Goal: Check status: Check status

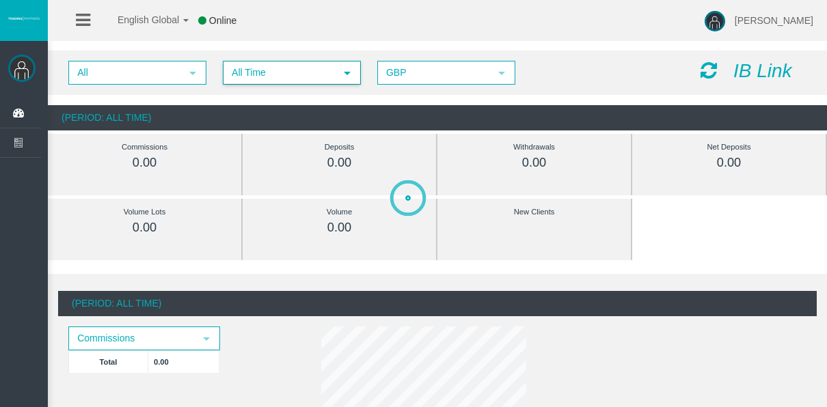
click at [261, 66] on span "All Time" at bounding box center [279, 72] width 111 height 21
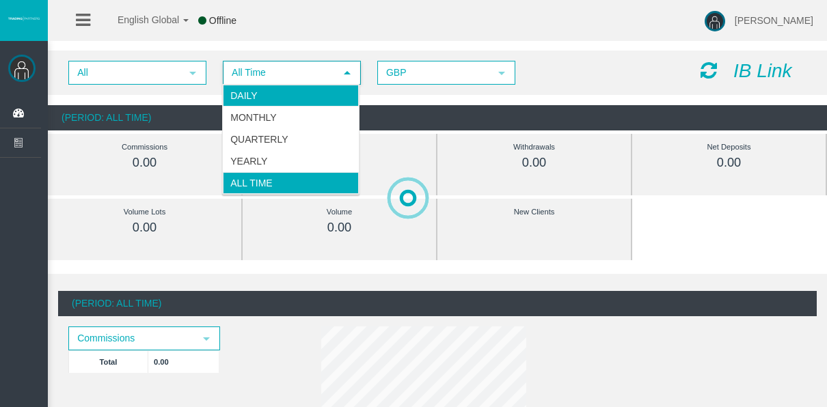
click at [262, 92] on li "Daily" at bounding box center [291, 96] width 136 height 22
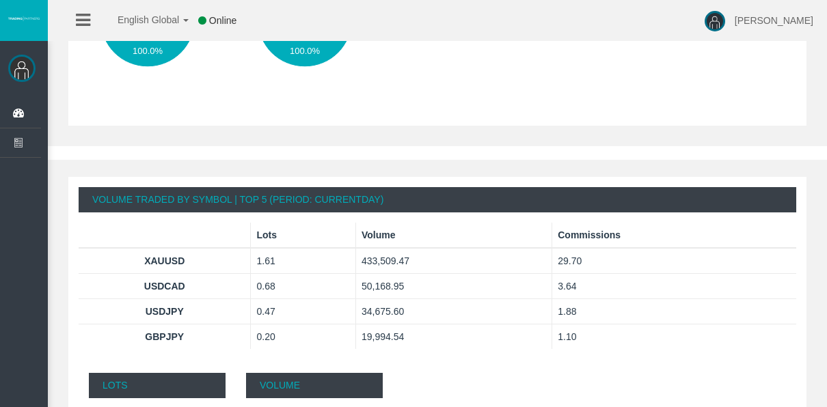
scroll to position [752, 0]
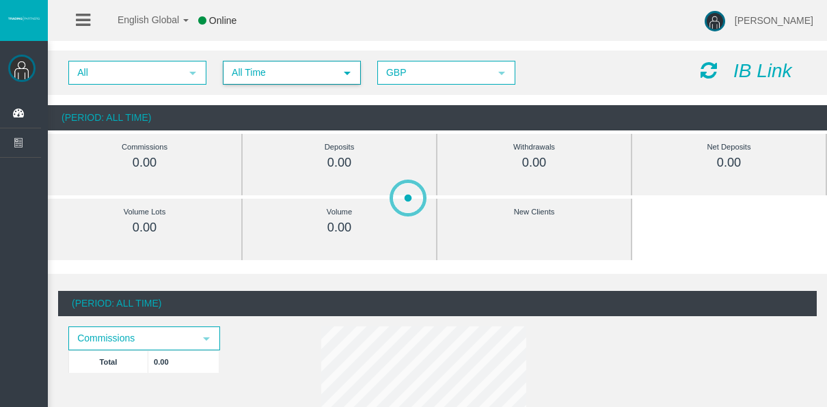
click at [247, 68] on span "All Time" at bounding box center [279, 72] width 111 height 21
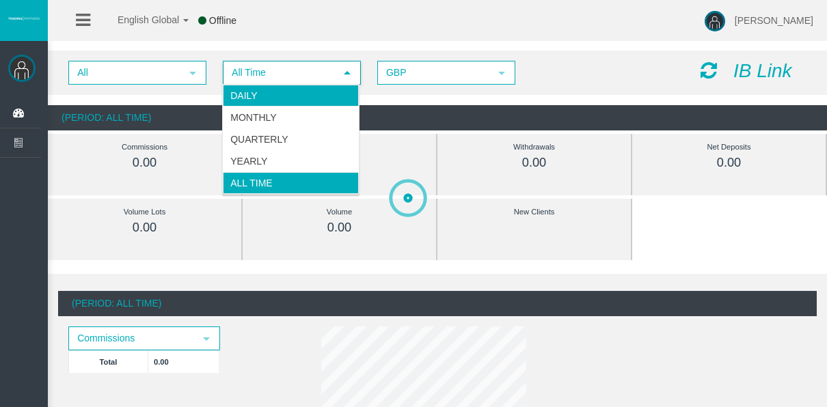
click at [257, 89] on li "Daily" at bounding box center [291, 96] width 136 height 22
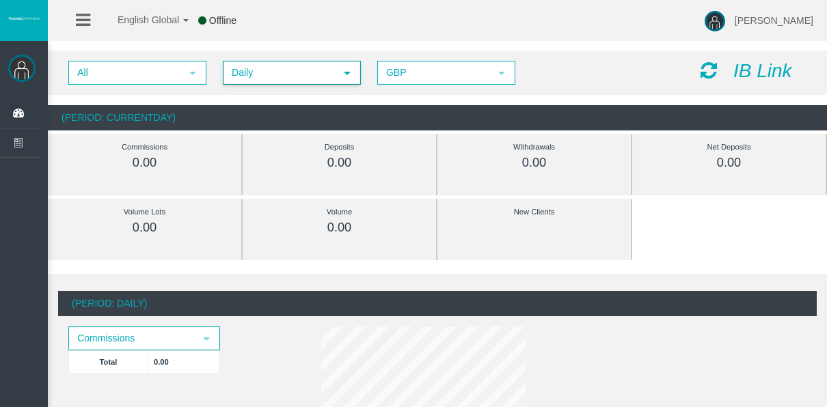
click at [278, 78] on span "Daily" at bounding box center [279, 72] width 111 height 21
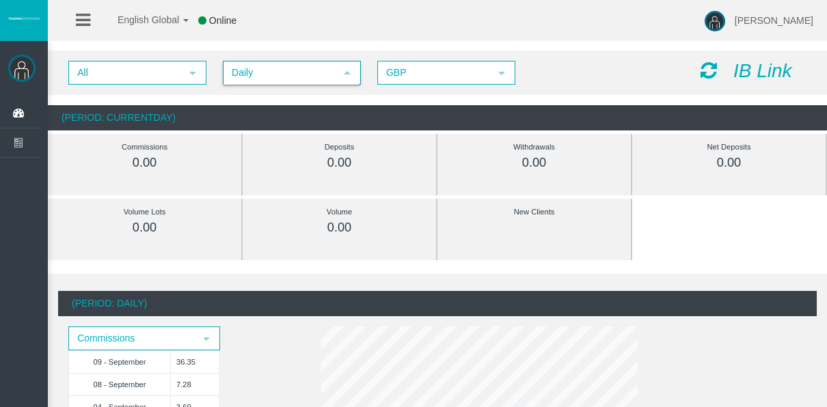
click at [252, 46] on div "All select Daily select 4 GBP select GBP IB Link (Period: CurrentDay) Commissio…" at bounding box center [437, 91] width 779 height 94
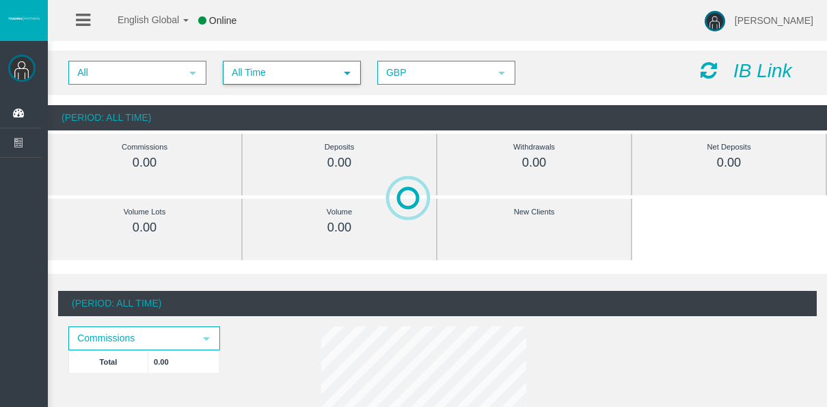
click at [280, 76] on span "All Time" at bounding box center [279, 72] width 111 height 21
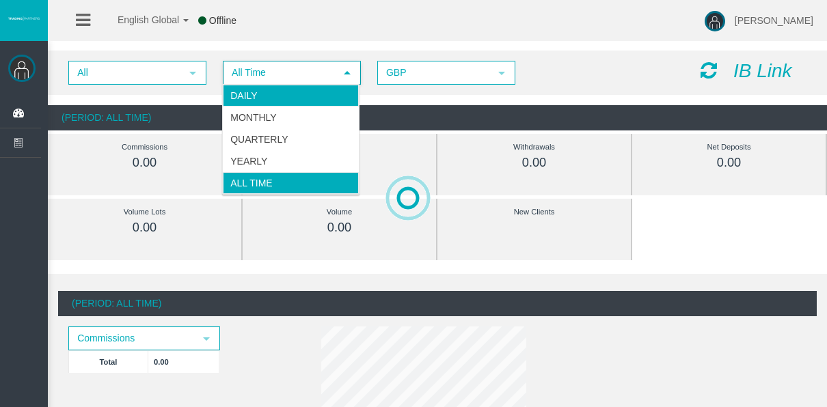
click at [255, 98] on li "Daily" at bounding box center [291, 96] width 136 height 22
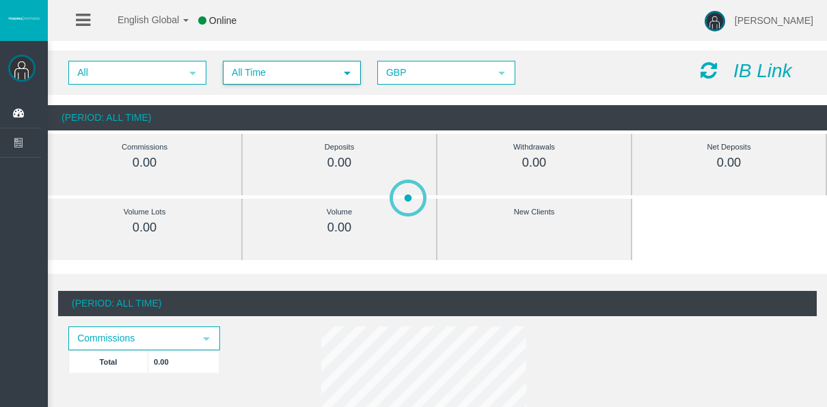
click at [252, 72] on span "All Time" at bounding box center [279, 72] width 111 height 21
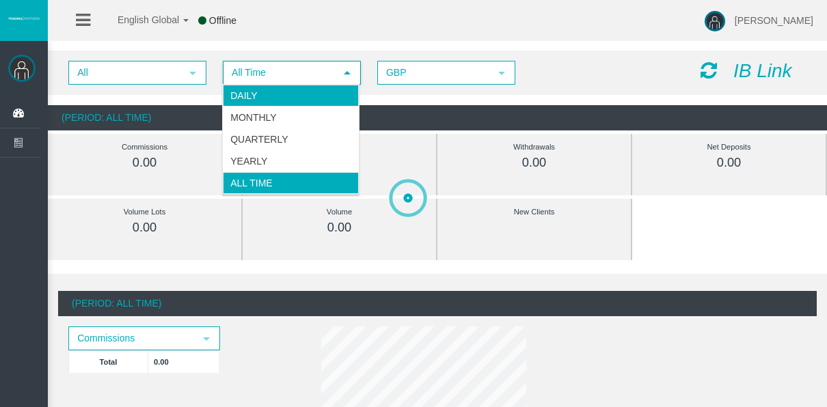
click at [252, 85] on li "Daily" at bounding box center [291, 96] width 136 height 22
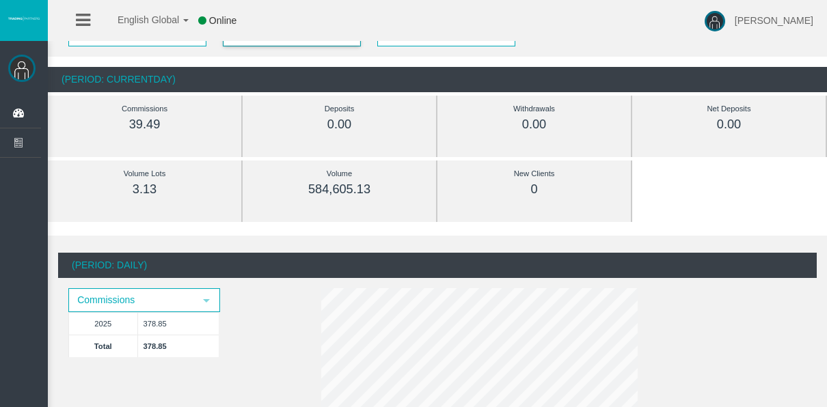
scroll to position [68, 0]
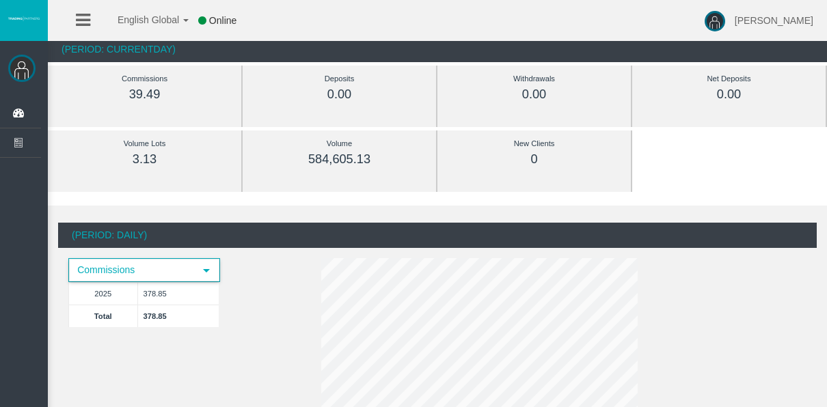
click at [140, 275] on span "Commissions" at bounding box center [132, 270] width 124 height 21
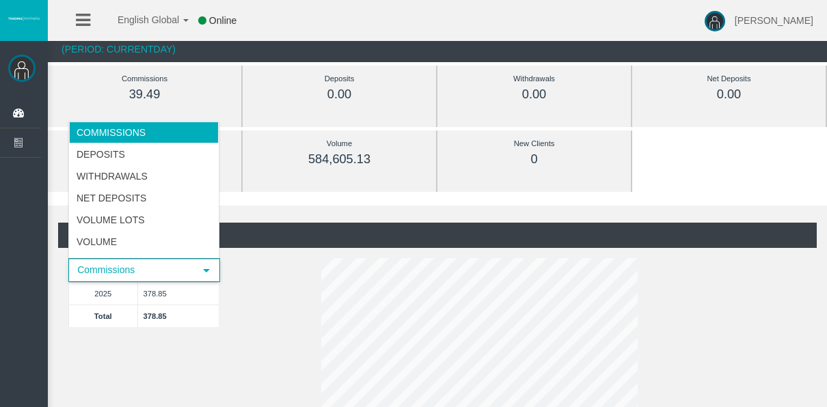
click at [282, 275] on div "(Period: Daily) Commissions select 2025 378.85 Total 378.85" at bounding box center [437, 322] width 759 height 198
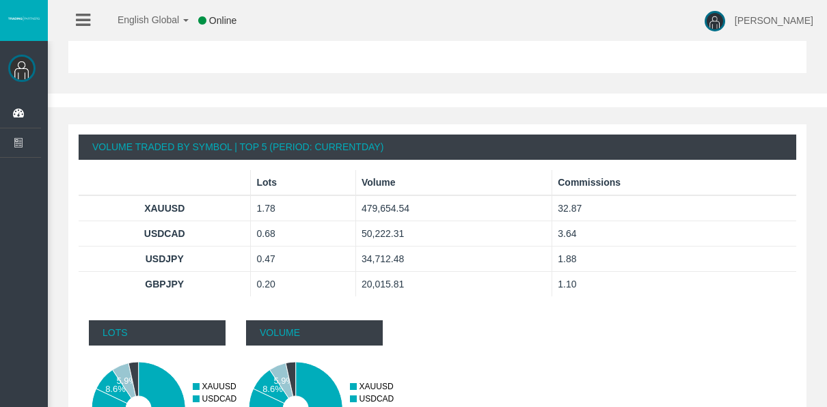
scroll to position [820, 0]
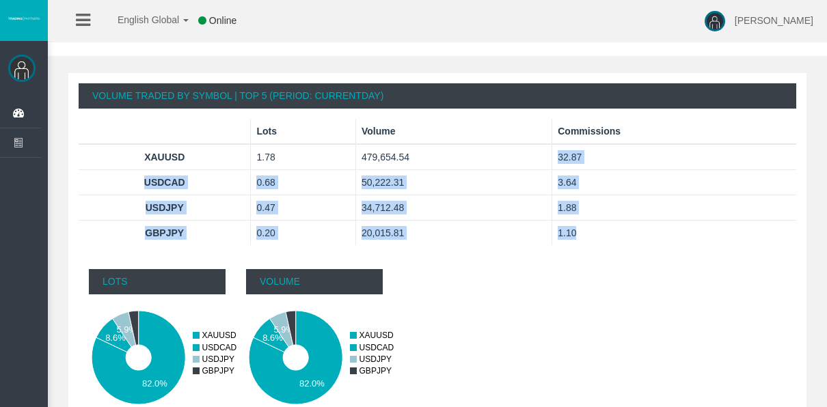
drag, startPoint x: 558, startPoint y: 155, endPoint x: 605, endPoint y: 224, distance: 83.2
click at [605, 224] on tbody "XAUUSD 1.78 479,654.54 32.87 USDCAD 0.68 50,222.31 3.64" at bounding box center [438, 194] width 718 height 101
click at [605, 224] on td "1.10" at bounding box center [674, 233] width 244 height 25
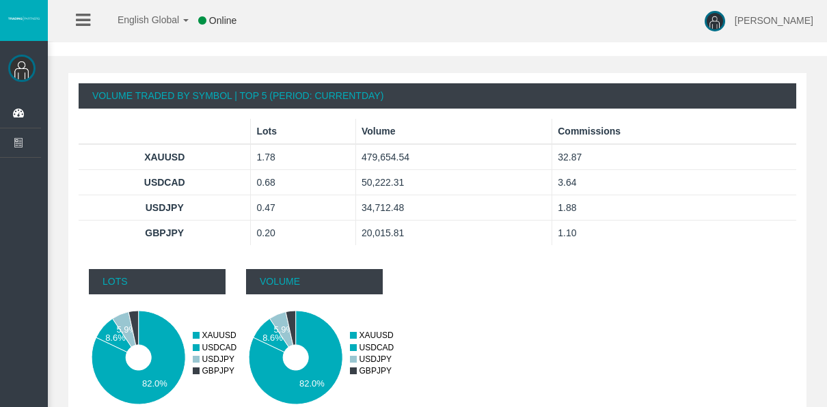
click at [615, 280] on div "Lots 82.0% 8.6% 5.9% 0 1 2 3 0 500000 50000 100000 150000 200000 250000 300000 …" at bounding box center [438, 361] width 718 height 205
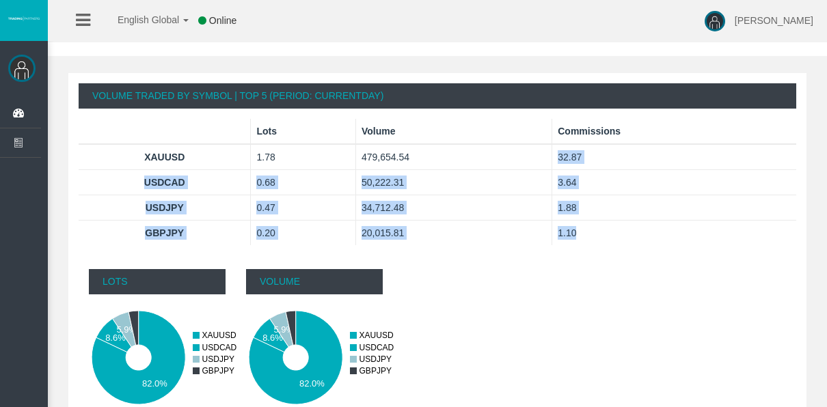
drag, startPoint x: 599, startPoint y: 230, endPoint x: 558, endPoint y: 164, distance: 77.0
click at [558, 164] on tbody "XAUUSD 1.78 479,654.54 32.87 USDCAD 0.68 50,222.31 3.64" at bounding box center [438, 194] width 718 height 101
drag, startPoint x: 558, startPoint y: 164, endPoint x: 712, endPoint y: 165, distance: 153.8
click at [712, 165] on td "32.87" at bounding box center [674, 157] width 244 height 26
click at [662, 168] on td "32.87" at bounding box center [674, 157] width 244 height 26
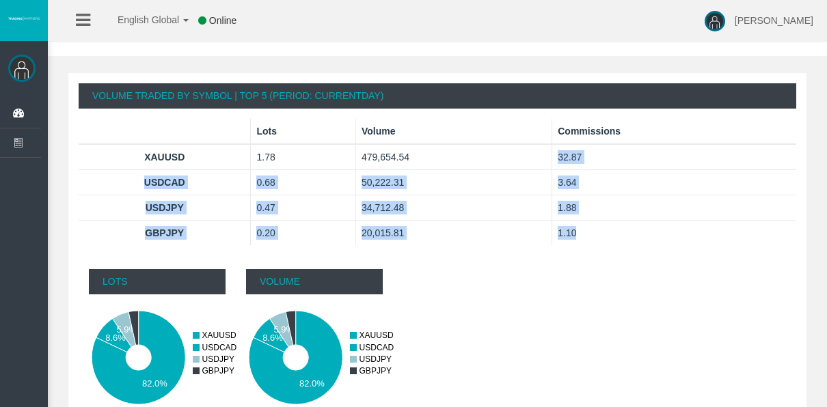
click at [133, 232] on th "GBPJPY" at bounding box center [165, 233] width 172 height 25
click at [156, 238] on th "GBPJPY" at bounding box center [165, 233] width 172 height 25
click at [152, 236] on th "GBPJPY" at bounding box center [165, 233] width 172 height 25
drag, startPoint x: 121, startPoint y: 162, endPoint x: 650, endPoint y: 228, distance: 533.1
click at [650, 228] on tbody "XAUUSD 1.78 479,654.54 32.87 USDCAD 0.68 50,222.31 3.64" at bounding box center [438, 194] width 718 height 101
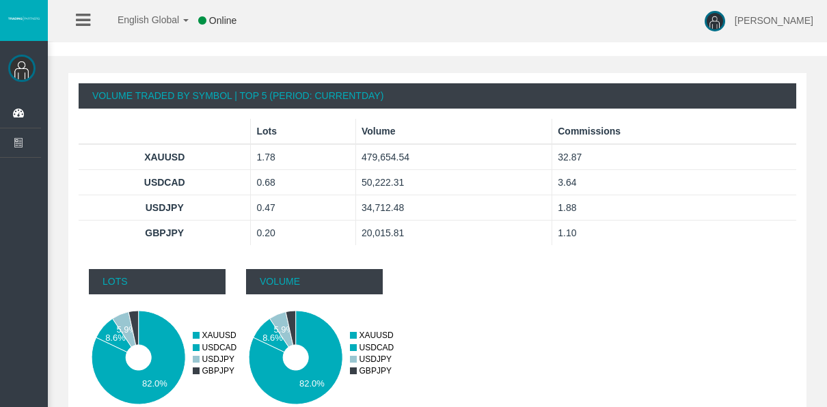
drag, startPoint x: 650, startPoint y: 228, endPoint x: 610, endPoint y: 275, distance: 61.6
click at [623, 271] on div "Lots 82.0% 8.6% 5.9% 0 1 2 3 0 500000 50000 100000 150000 200000 250000 300000 …" at bounding box center [438, 361] width 718 height 205
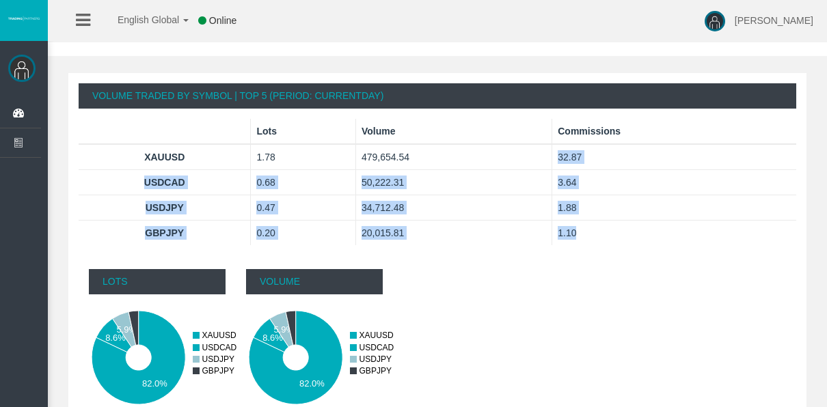
drag, startPoint x: 590, startPoint y: 243, endPoint x: 545, endPoint y: 165, distance: 90.0
click at [545, 165] on tbody "XAUUSD 1.78 479,654.54 32.87 USDCAD 0.68 50,222.31 3.64" at bounding box center [438, 194] width 718 height 101
drag, startPoint x: 545, startPoint y: 165, endPoint x: 613, endPoint y: 187, distance: 71.8
click at [613, 187] on td "3.64" at bounding box center [674, 182] width 244 height 25
click at [597, 157] on td "32.87" at bounding box center [674, 157] width 244 height 26
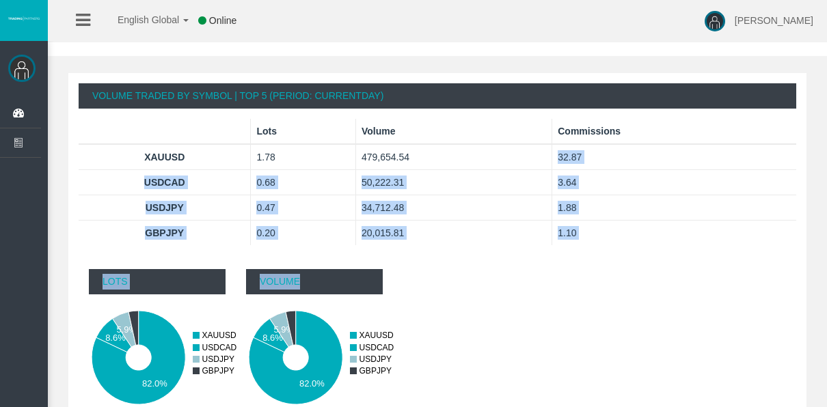
drag, startPoint x: 597, startPoint y: 157, endPoint x: 528, endPoint y: 273, distance: 135.1
click at [527, 273] on div "Volume Traded By Symbol | Top 5 (Period: CurrentDay) Lots Volume Commissions XA…" at bounding box center [437, 268] width 738 height 391
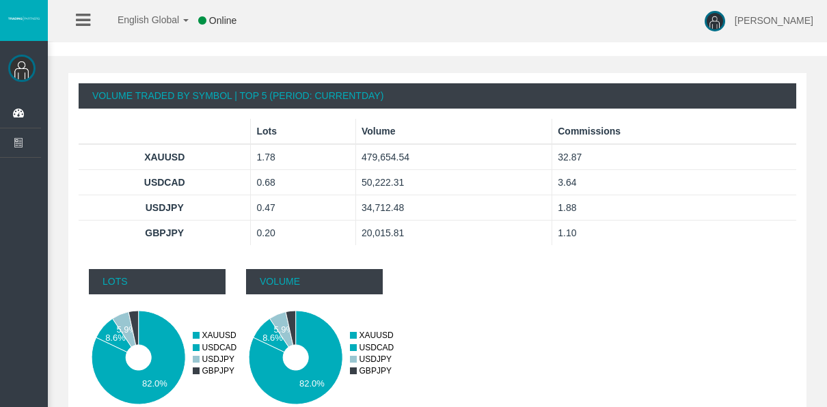
drag, startPoint x: 528, startPoint y: 273, endPoint x: 582, endPoint y: 345, distance: 89.8
click at [582, 344] on div "Lots 82.0% 8.6% 5.9% 0 1 2 3 0 500000 50000 100000 150000 200000 250000 300000 …" at bounding box center [438, 361] width 718 height 205
click at [515, 307] on div "Lots 82.0% 8.6% 5.9% 0 1 2 3 0 500000 50000 100000 150000 200000 250000 300000 …" at bounding box center [438, 361] width 718 height 205
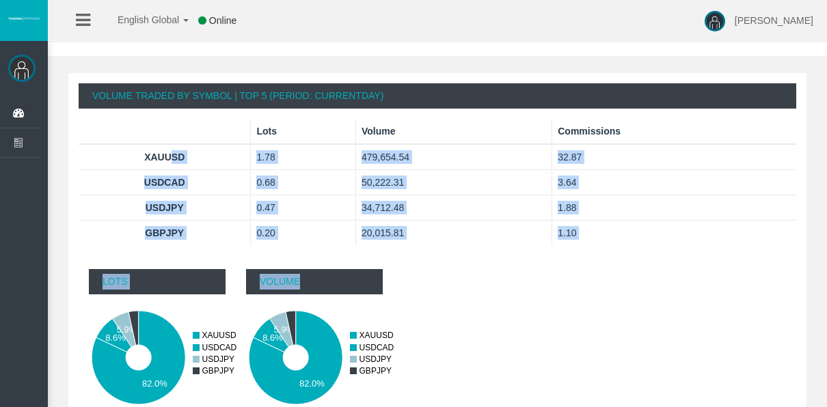
drag, startPoint x: 623, startPoint y: 251, endPoint x: 170, endPoint y: 164, distance: 461.4
click at [170, 164] on div "Volume Traded By Symbol | Top 5 (Period: CurrentDay) Lots Volume Commissions XA…" at bounding box center [437, 268] width 738 height 391
drag, startPoint x: 170, startPoint y: 164, endPoint x: 528, endPoint y: 289, distance: 379.3
click at [528, 289] on div "Lots 82.0% 8.6% 5.9% 0 1 2 3 0 500000 50000 100000 150000 200000 250000 300000 …" at bounding box center [438, 361] width 718 height 205
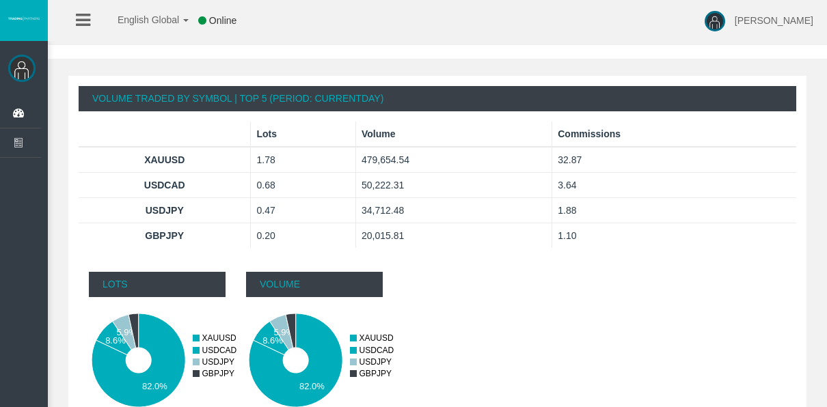
click at [672, 323] on div "Lots 82.0% 8.6% 5.9% 0 1 2 3 0 500000 50000 100000 150000 200000 250000 300000 …" at bounding box center [438, 364] width 718 height 205
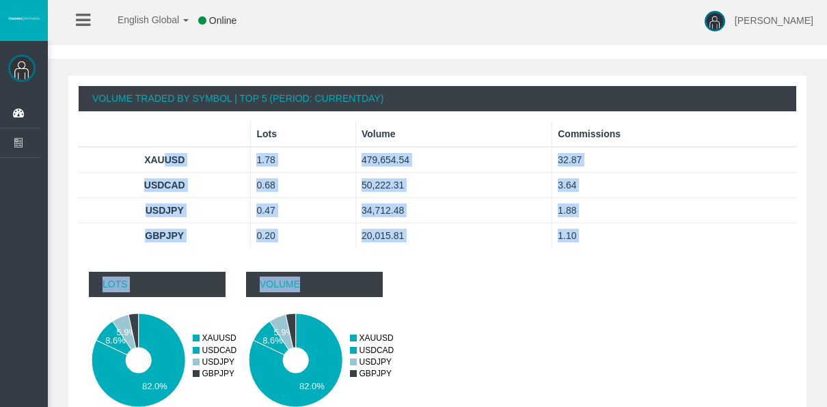
drag, startPoint x: 654, startPoint y: 310, endPoint x: 161, endPoint y: 163, distance: 514.7
click at [161, 163] on div "Volume Traded By Symbol | Top 5 (Period: CurrentDay) Lots Volume Commissions XA…" at bounding box center [437, 271] width 738 height 391
click at [571, 285] on div "Lots 82.0% 8.6% 5.9% 0 1 2 3 0 500000 50000 100000 150000 200000 250000 300000 …" at bounding box center [438, 364] width 718 height 205
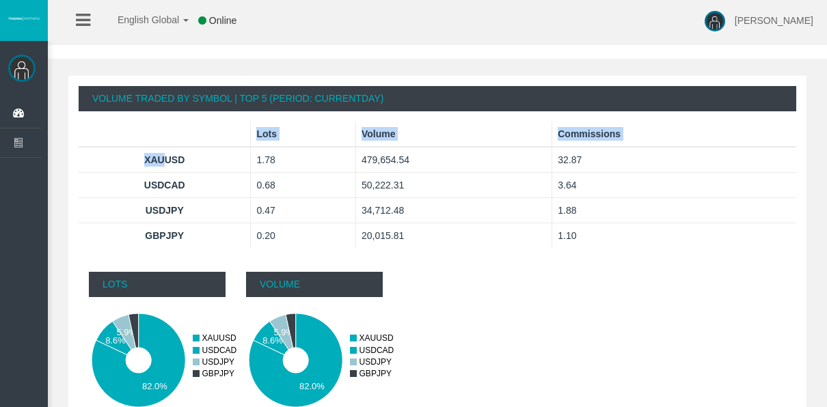
drag, startPoint x: 612, startPoint y: 256, endPoint x: 157, endPoint y: 144, distance: 468.8
click at [157, 145] on div "Volume Traded By Symbol | Top 5 (Period: CurrentDay) Lots Volume Commissions XA…" at bounding box center [438, 169] width 718 height 186
drag, startPoint x: 157, startPoint y: 144, endPoint x: 488, endPoint y: 250, distance: 348.0
click at [488, 250] on div "Volume Traded By Symbol | Top 5 (Period: CurrentDay) Lots Volume Commissions XA…" at bounding box center [438, 169] width 718 height 186
click at [597, 262] on div "Lots 82.0% 8.6% 5.9% 0 1 2 3 0 500000 50000 100000 150000 200000 250000 300000 …" at bounding box center [438, 364] width 718 height 205
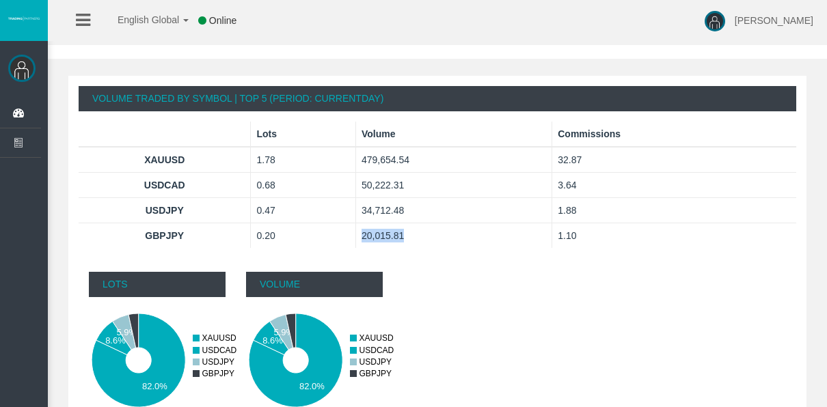
drag, startPoint x: 423, startPoint y: 239, endPoint x: 352, endPoint y: 231, distance: 71.5
click at [352, 231] on tr "GBPJPY 0.20 20,015.81 1.10" at bounding box center [438, 235] width 718 height 25
drag, startPoint x: 352, startPoint y: 231, endPoint x: 645, endPoint y: 267, distance: 295.4
click at [646, 267] on div "Lots 82.0% 8.6% 5.9% 0 1 2 3 0 500000 50000 100000 150000 200000 250000 300000 …" at bounding box center [438, 364] width 718 height 205
drag, startPoint x: 610, startPoint y: 252, endPoint x: -35, endPoint y: 242, distance: 644.6
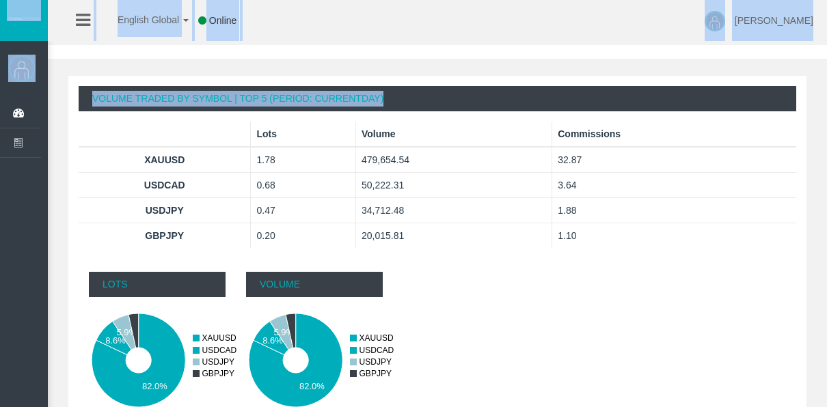
drag, startPoint x: -35, startPoint y: 242, endPoint x: 549, endPoint y: 317, distance: 588.5
click at [492, 316] on div "Lots 82.0% 8.6% 5.9% 0 1 2 3 0 500000 50000 100000 150000 200000 250000 300000 …" at bounding box center [438, 364] width 718 height 205
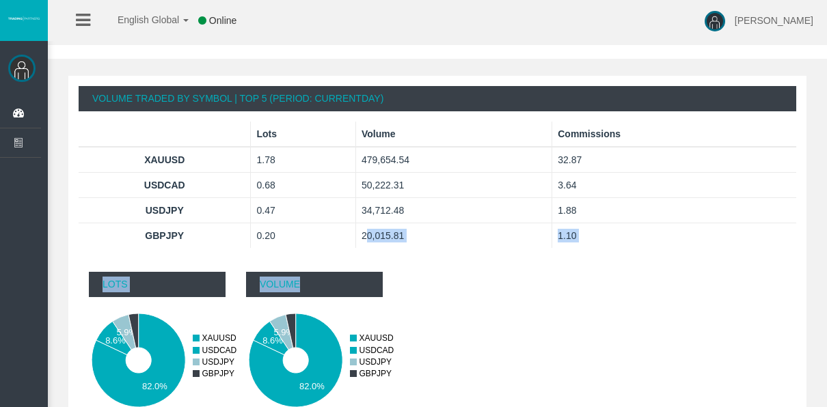
drag, startPoint x: 622, startPoint y: 306, endPoint x: 362, endPoint y: 239, distance: 268.7
click at [362, 239] on div "Volume Traded By Symbol | Top 5 (Period: CurrentDay) Lots Volume Commissions XA…" at bounding box center [437, 271] width 738 height 391
drag, startPoint x: 362, startPoint y: 239, endPoint x: 668, endPoint y: 271, distance: 308.5
click at [673, 271] on div "Lots 82.0% 8.6% 5.9% 0 1 2 3 0 500000 50000 100000 150000 200000 250000 300000 …" at bounding box center [438, 364] width 718 height 205
click at [563, 258] on div "Volume Traded By Symbol | Top 5 (Period: CurrentDay) Lots Volume Commissions XA…" at bounding box center [438, 169] width 718 height 186
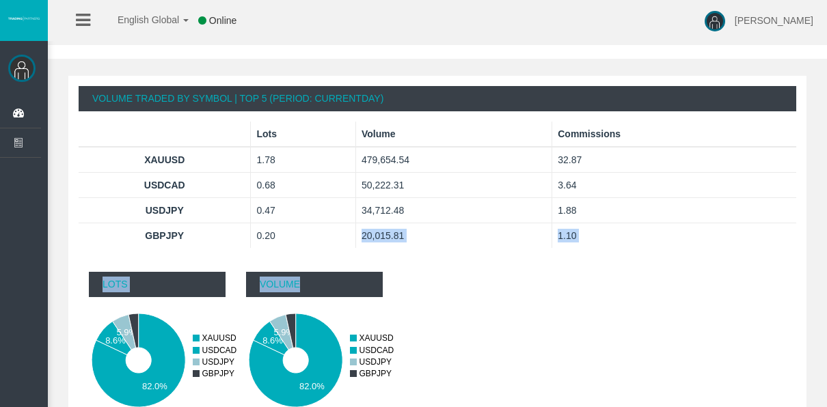
scroll to position [809, 0]
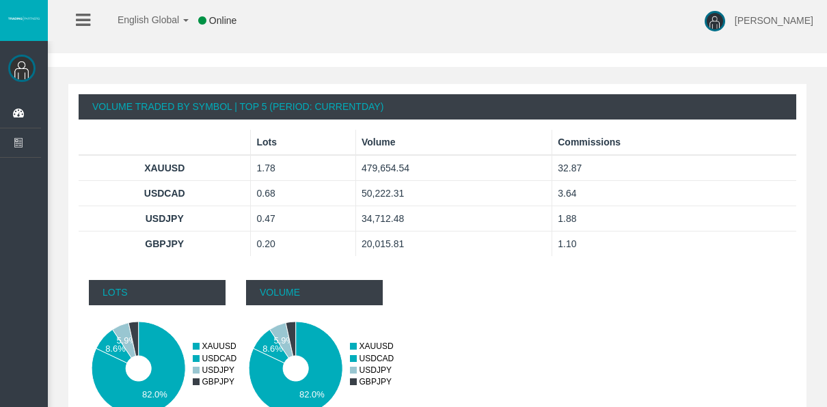
click at [626, 219] on td "1.88" at bounding box center [674, 218] width 244 height 25
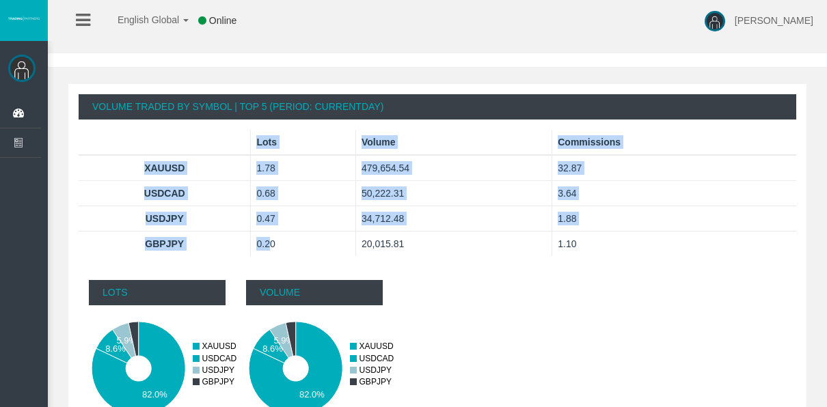
drag, startPoint x: 614, startPoint y: 265, endPoint x: 244, endPoint y: 249, distance: 370.8
click at [244, 249] on div "Volume Traded By Symbol | Top 5 (Period: CurrentDay) Lots Volume Commissions XA…" at bounding box center [438, 177] width 718 height 186
drag, startPoint x: 244, startPoint y: 249, endPoint x: 668, endPoint y: 244, distance: 423.8
click at [670, 245] on td "1.10" at bounding box center [674, 244] width 244 height 25
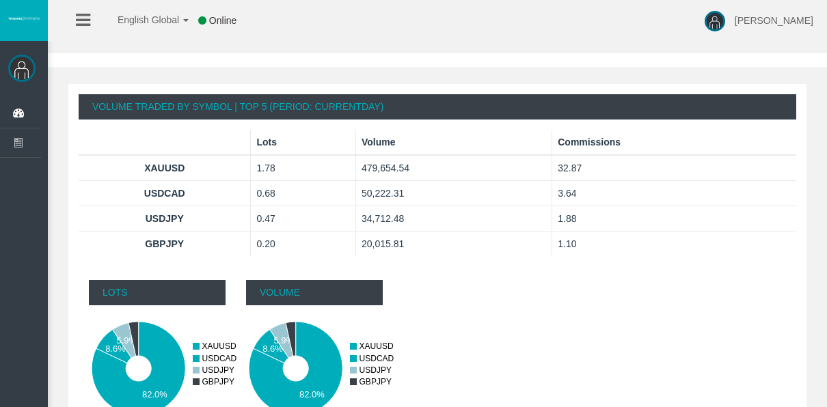
click at [670, 220] on td "1.88" at bounding box center [674, 218] width 244 height 25
drag, startPoint x: 653, startPoint y: 208, endPoint x: 301, endPoint y: 202, distance: 352.0
click at [301, 202] on tbody "XAUUSD 1.78 479,654.54 32.87 USDCAD 0.68 50,222.31 3.64" at bounding box center [438, 205] width 718 height 101
drag, startPoint x: 301, startPoint y: 202, endPoint x: 321, endPoint y: 193, distance: 21.7
click at [321, 193] on td "0.68" at bounding box center [303, 193] width 105 height 25
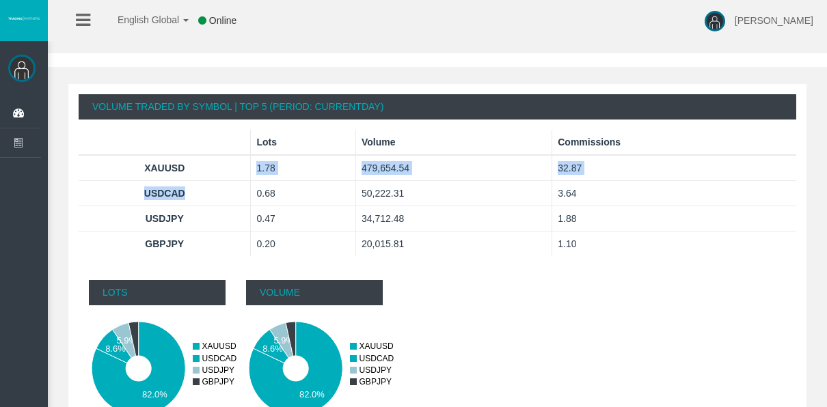
click at [204, 180] on tbody "XAUUSD 1.78 479,654.54 32.87 USDCAD 0.68 50,222.31 3.64" at bounding box center [438, 205] width 718 height 101
drag, startPoint x: 204, startPoint y: 180, endPoint x: 128, endPoint y: 165, distance: 78.0
click at [128, 165] on th "XAUUSD" at bounding box center [165, 168] width 172 height 26
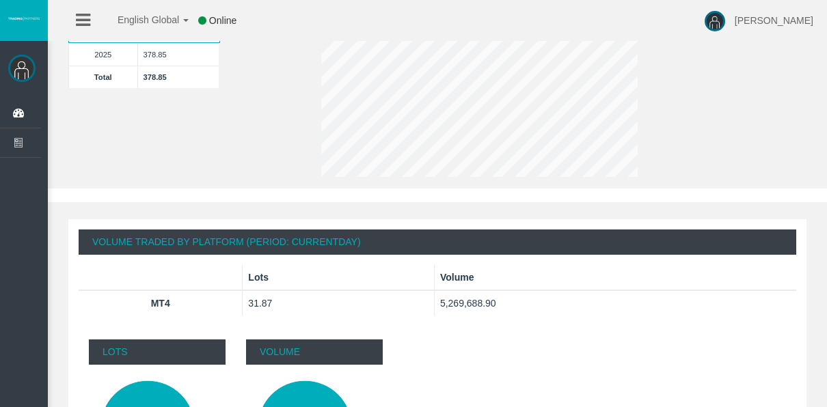
scroll to position [213, 0]
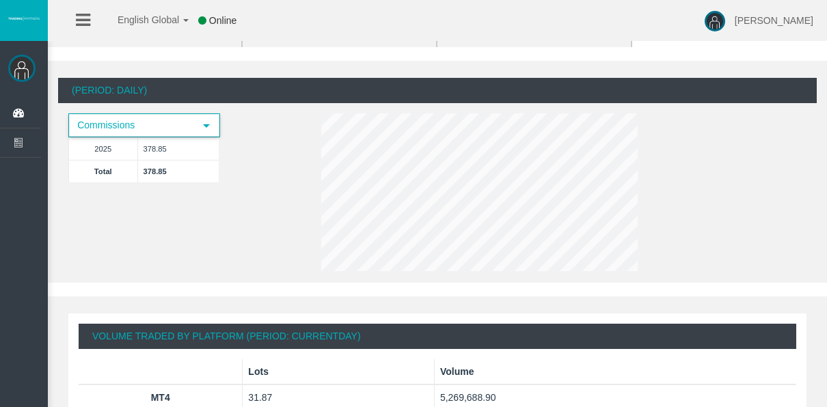
click at [136, 124] on span "Commissions" at bounding box center [132, 125] width 124 height 21
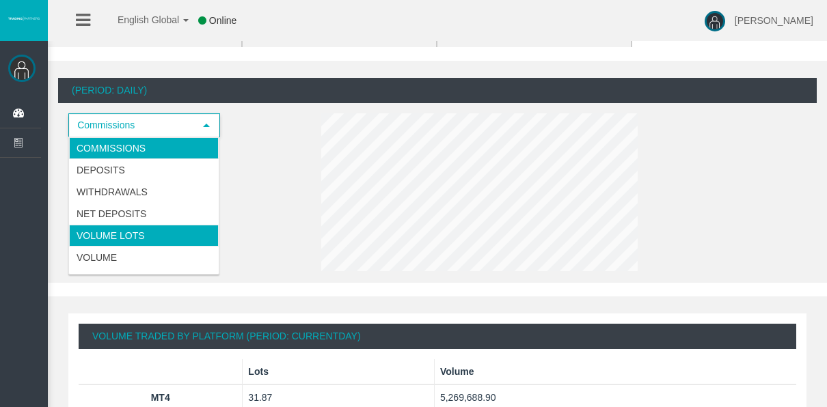
click at [253, 202] on div "(Period: Daily) Commissions select 2025 378.85 Total 378.85" at bounding box center [437, 177] width 759 height 198
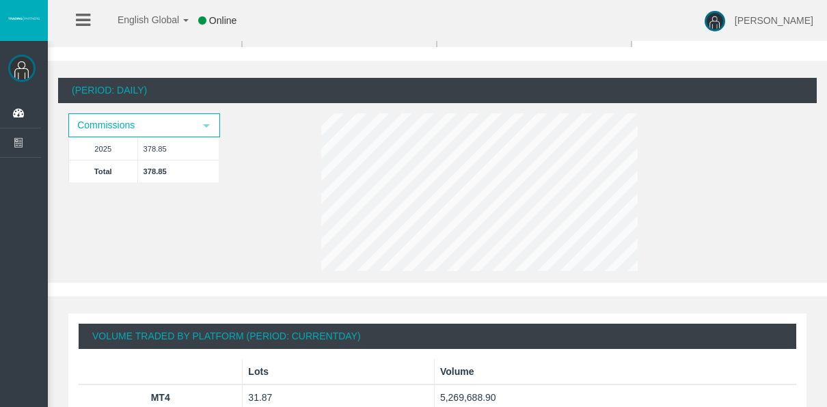
scroll to position [0, 0]
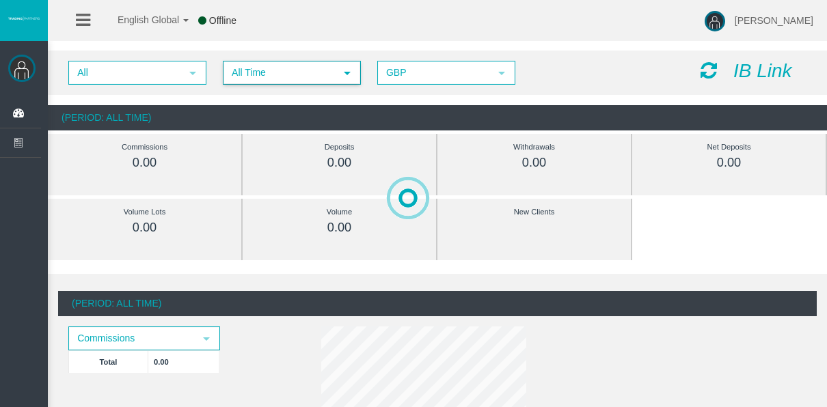
click at [262, 62] on span "All Time" at bounding box center [279, 72] width 111 height 21
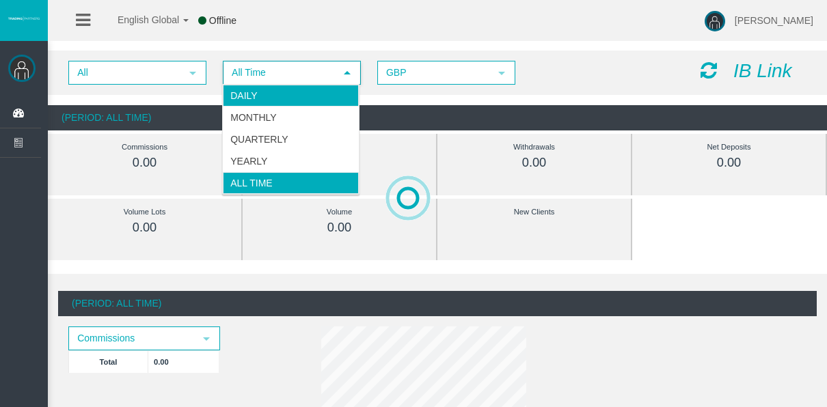
click at [252, 101] on li "Daily" at bounding box center [291, 96] width 136 height 22
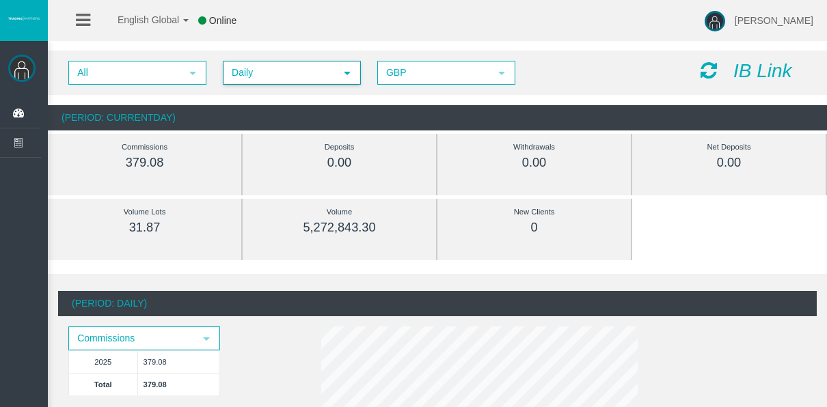
click at [309, 72] on span "Daily" at bounding box center [279, 72] width 111 height 21
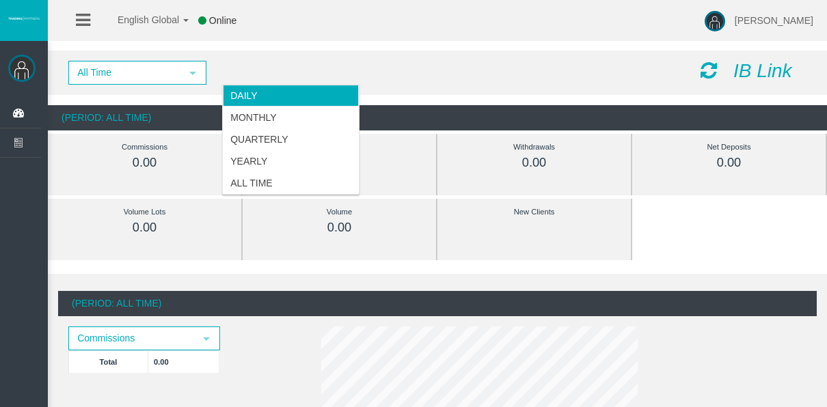
click at [154, 64] on span "All Time" at bounding box center [125, 72] width 111 height 21
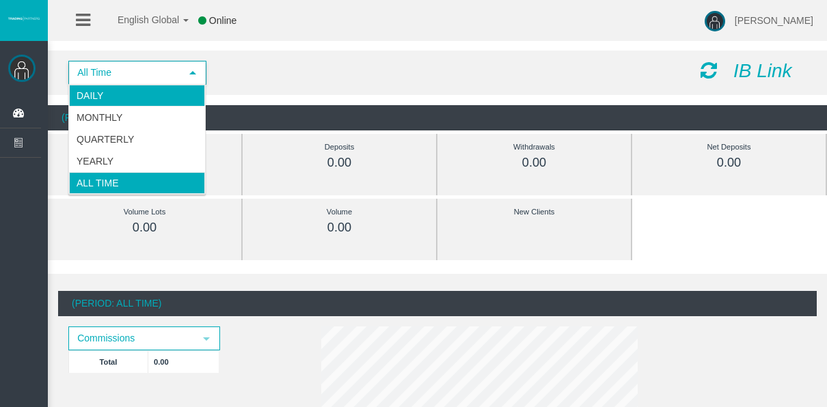
click at [153, 101] on li "Daily" at bounding box center [137, 96] width 136 height 22
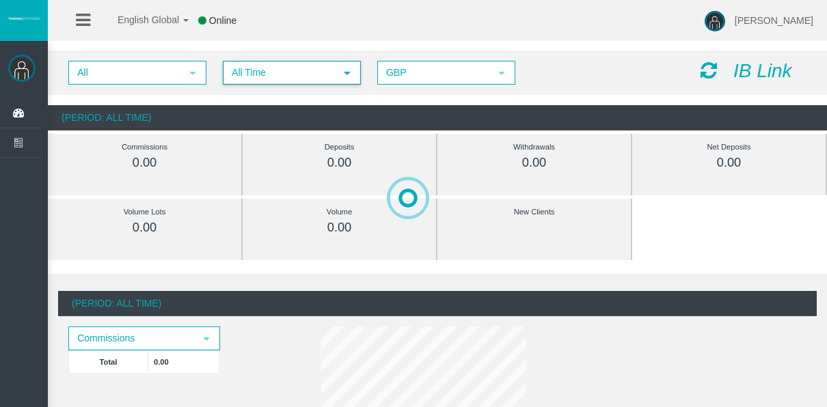
click at [230, 71] on span "All Time" at bounding box center [279, 72] width 111 height 21
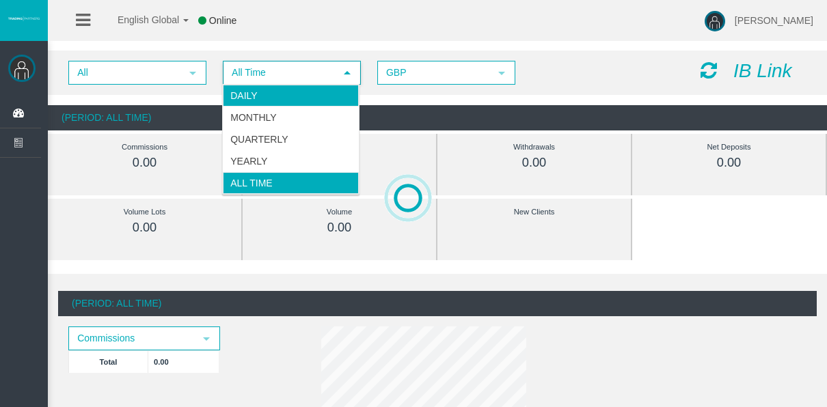
click at [254, 85] on li "Daily" at bounding box center [291, 96] width 136 height 22
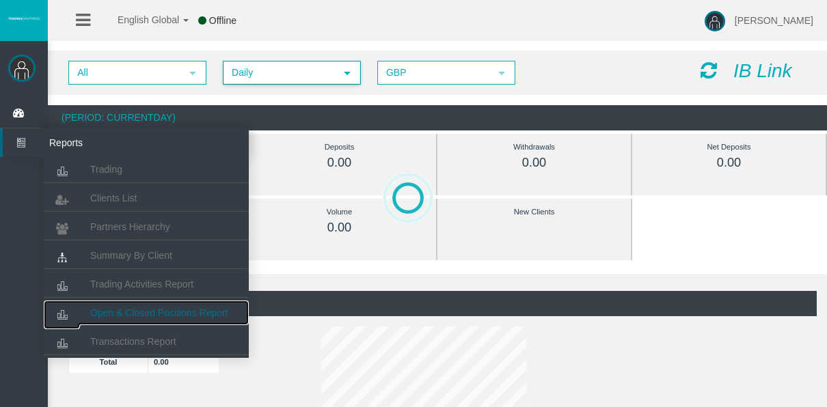
click at [133, 308] on span "Open & Closed Positions Report" at bounding box center [159, 313] width 138 height 11
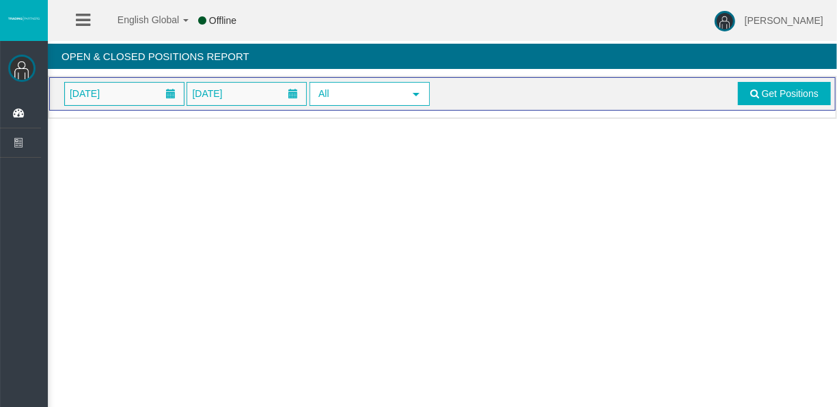
click at [133, 104] on span "[DATE]" at bounding box center [124, 94] width 119 height 23
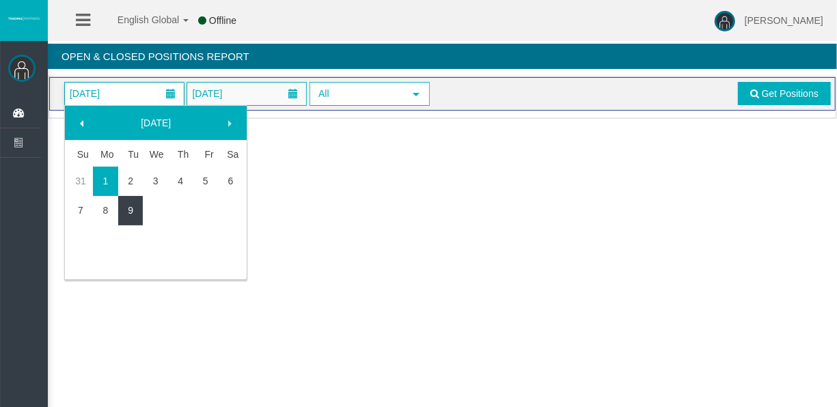
drag, startPoint x: 134, startPoint y: 205, endPoint x: 178, endPoint y: 197, distance: 45.2
click at [135, 205] on link "9" at bounding box center [130, 210] width 25 height 25
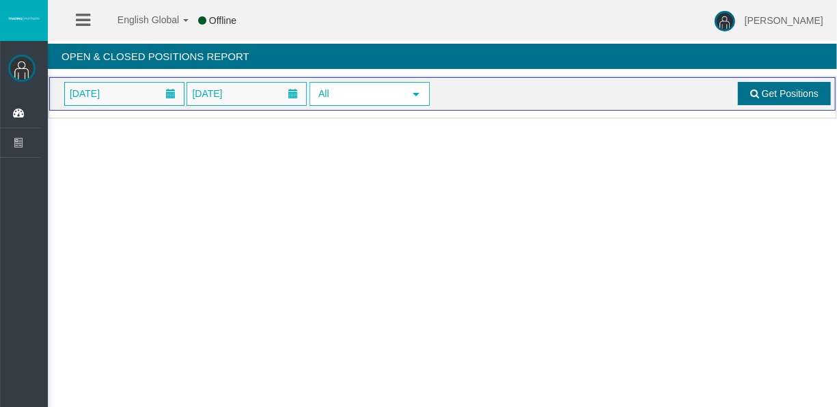
click at [759, 82] on link "Get Positions" at bounding box center [784, 93] width 93 height 23
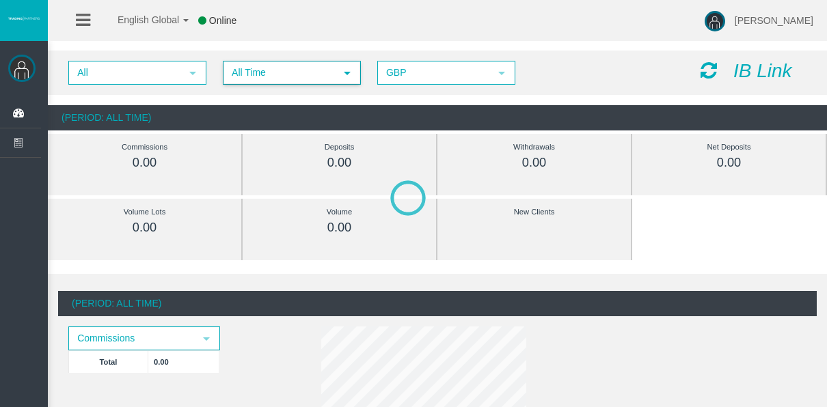
click at [262, 68] on span "All Time" at bounding box center [279, 72] width 111 height 21
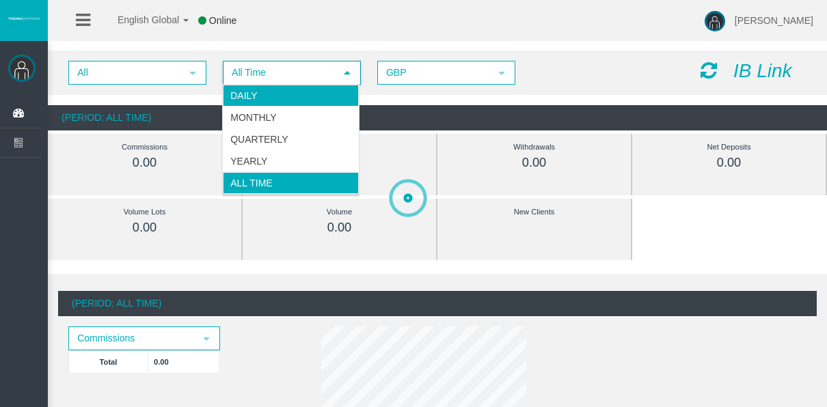
click at [267, 92] on li "Daily" at bounding box center [291, 96] width 136 height 22
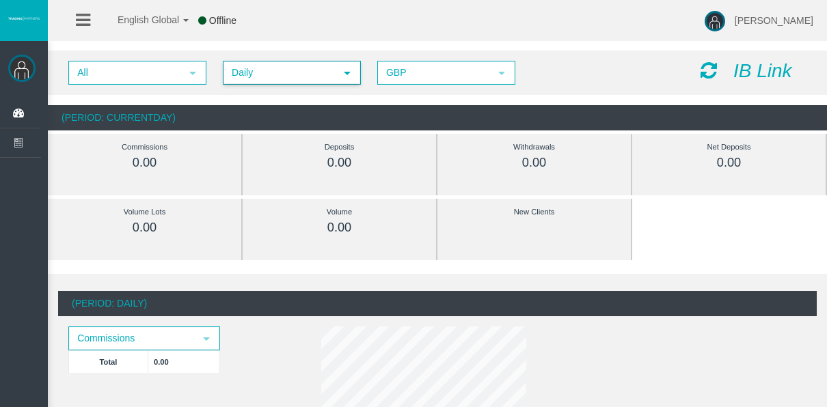
click at [236, 68] on span "Daily" at bounding box center [279, 72] width 111 height 21
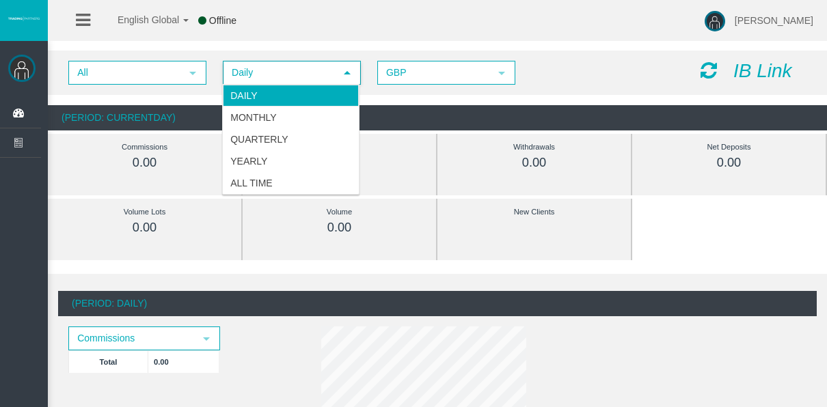
click at [263, 53] on div "All select Daily select 4 GBP select GBP IB Link" at bounding box center [437, 73] width 779 height 44
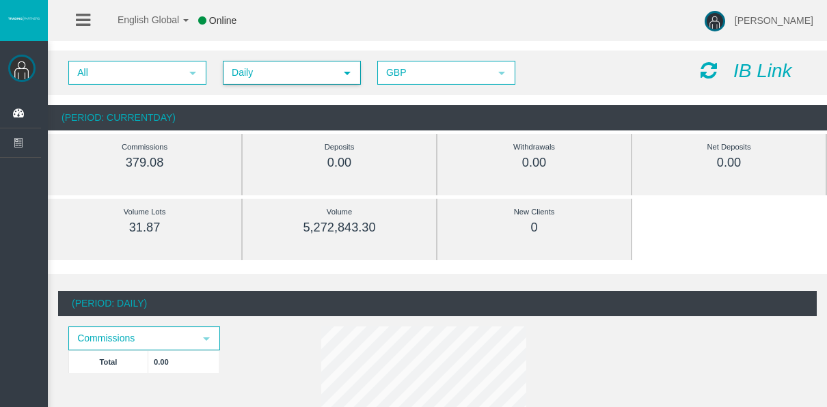
click at [286, 75] on span "Daily" at bounding box center [279, 72] width 111 height 21
click at [251, 51] on div "All select Daily select 4 GBP select GBP IB Link" at bounding box center [437, 73] width 779 height 44
click at [284, 72] on span "Daily" at bounding box center [279, 72] width 111 height 21
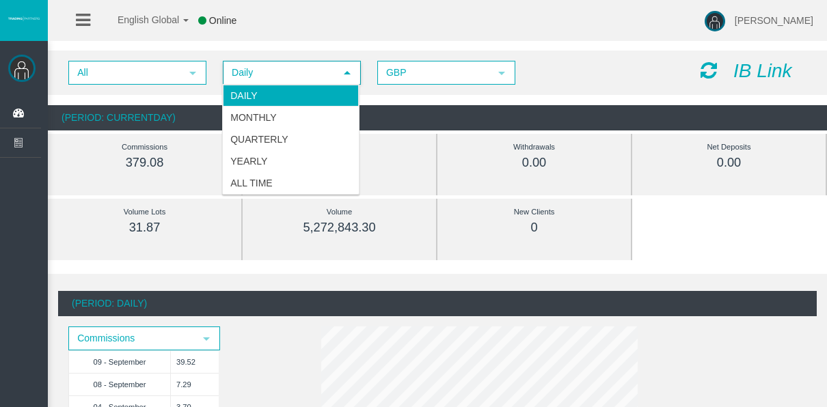
click at [258, 67] on span "Daily" at bounding box center [279, 72] width 111 height 21
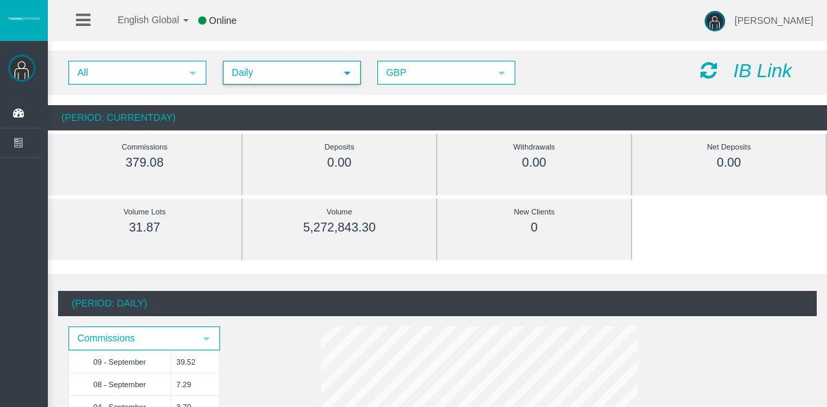
click at [273, 72] on span "Daily" at bounding box center [279, 72] width 111 height 21
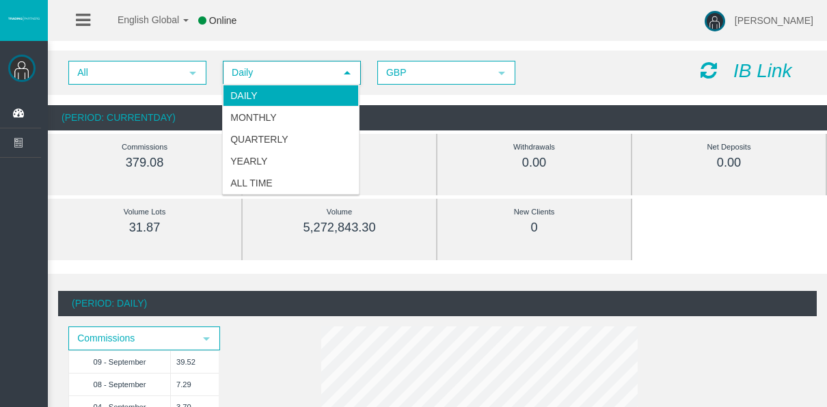
click at [289, 52] on div "All select Daily select 4 GBP select GBP IB Link" at bounding box center [437, 73] width 779 height 44
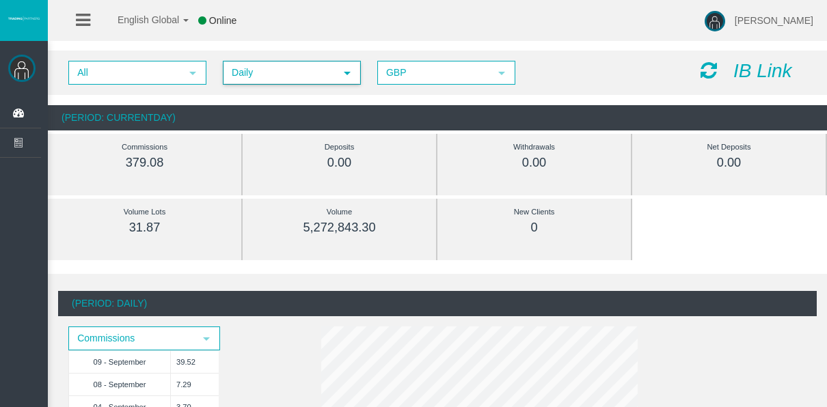
click at [284, 81] on span "Daily" at bounding box center [279, 72] width 111 height 21
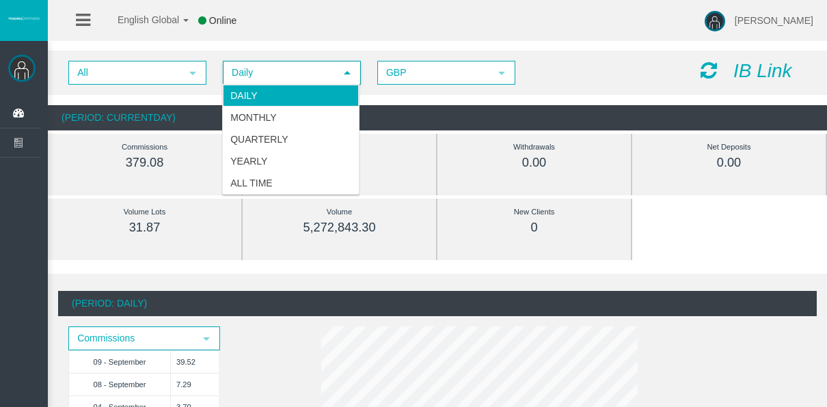
click at [271, 59] on div "All select Daily select 4 GBP select GBP IB Link" at bounding box center [437, 73] width 779 height 44
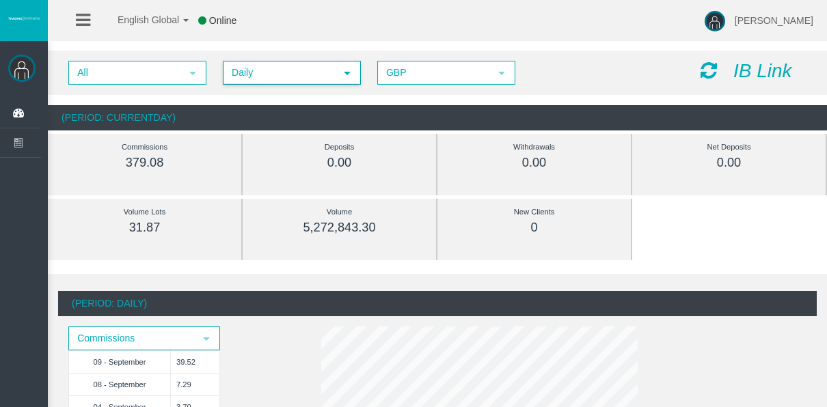
click at [279, 79] on span "Daily" at bounding box center [279, 72] width 111 height 21
click at [262, 47] on div "All select Daily select 4 GBP select GBP IB Link (Period: CurrentDay) Commissio…" at bounding box center [437, 91] width 779 height 94
click at [271, 79] on span "Daily" at bounding box center [279, 72] width 111 height 21
click at [265, 49] on div "All select Daily select 4 GBP select GBP IB Link (Period: CurrentDay) Commissio…" at bounding box center [437, 91] width 779 height 94
click at [269, 77] on span "Daily" at bounding box center [279, 72] width 111 height 21
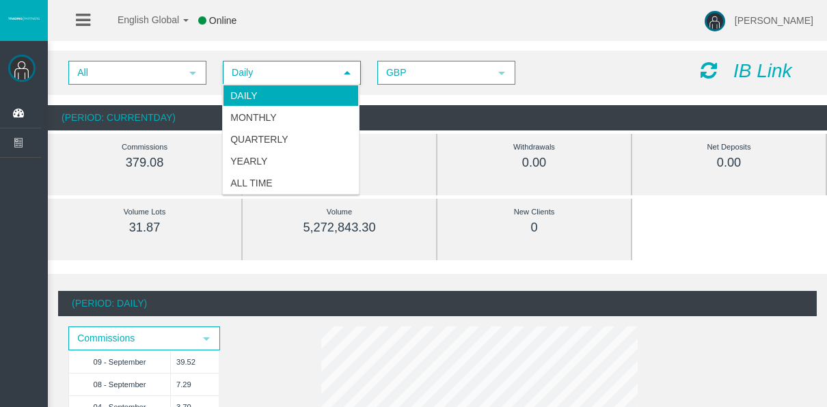
drag, startPoint x: 266, startPoint y: 66, endPoint x: 260, endPoint y: 87, distance: 21.9
click at [266, 67] on span "Daily" at bounding box center [279, 72] width 111 height 21
